Goal: Transaction & Acquisition: Purchase product/service

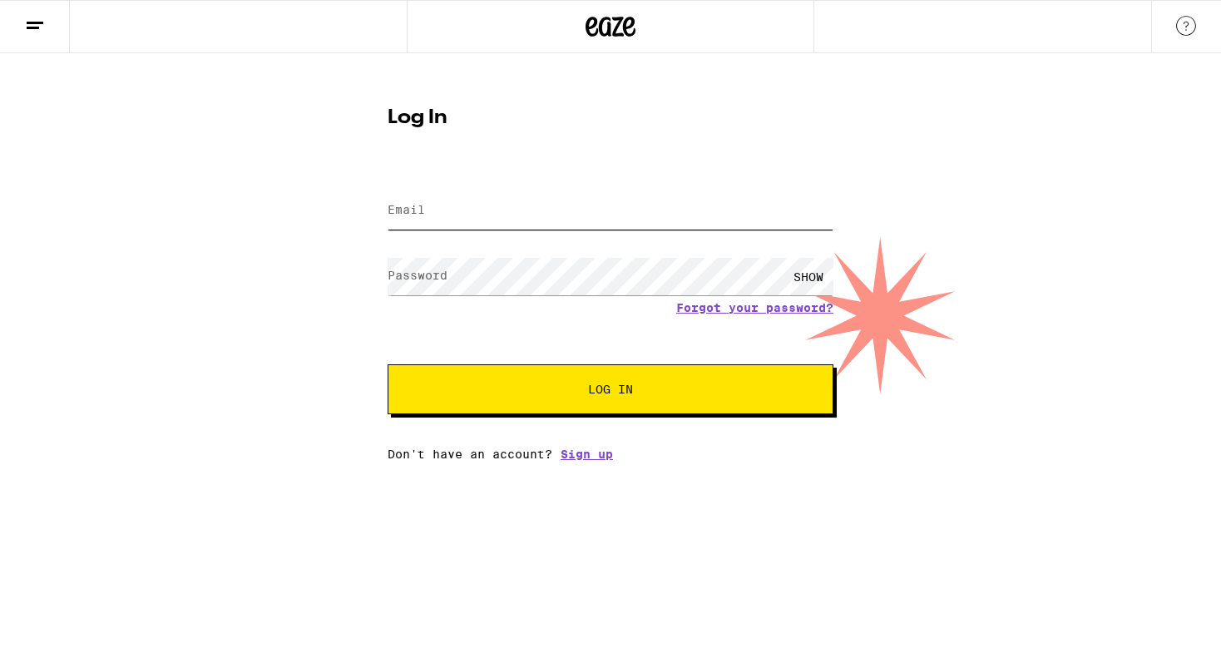
type input "[PERSON_NAME][EMAIL_ADDRESS][DOMAIN_NAME]"
click at [611, 391] on button "Log In" at bounding box center [611, 389] width 446 height 50
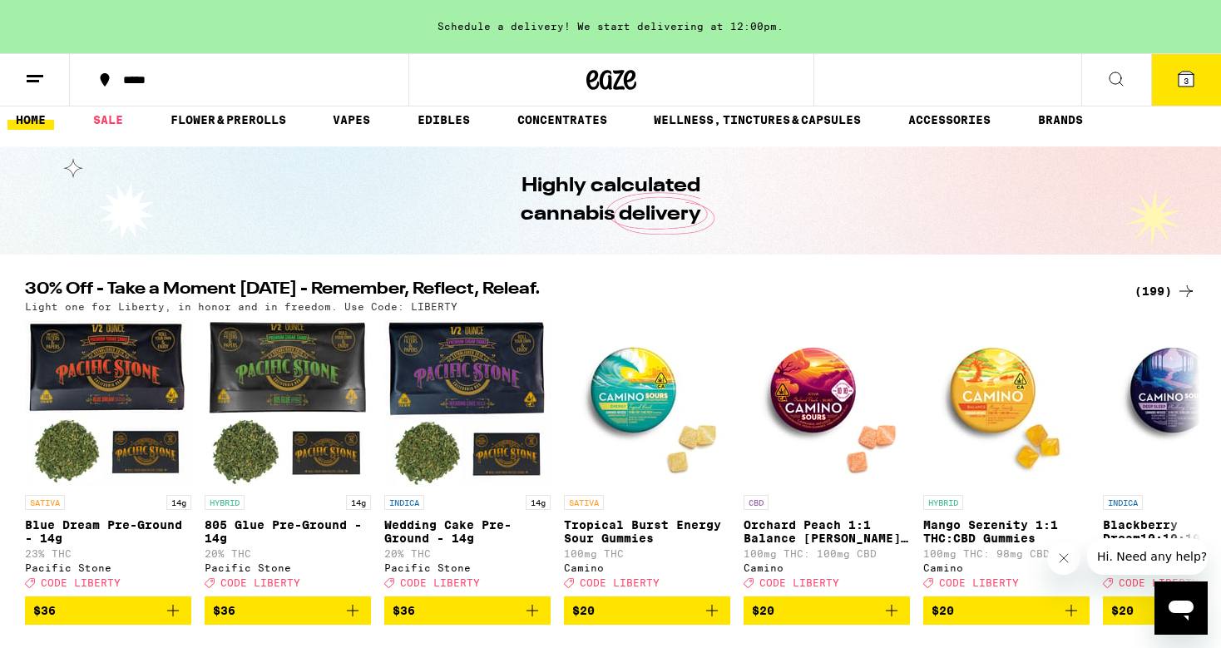
click at [1185, 290] on icon at bounding box center [1186, 291] width 20 height 20
